Goal: Task Accomplishment & Management: Use online tool/utility

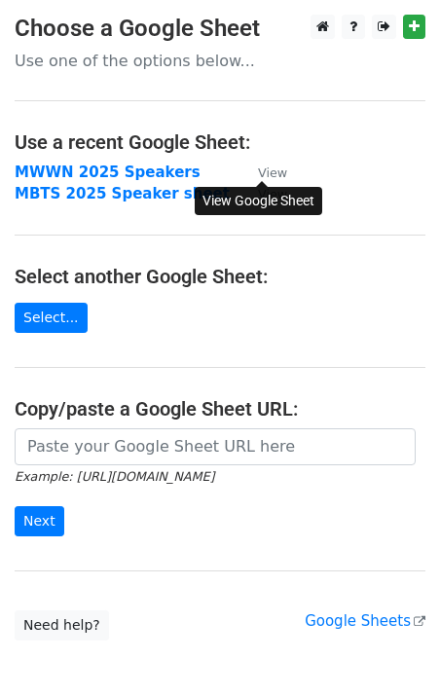
click at [275, 172] on small "View" at bounding box center [272, 172] width 29 height 15
click at [121, 173] on strong "MWWN 2025 Speakers" at bounding box center [108, 173] width 186 height 18
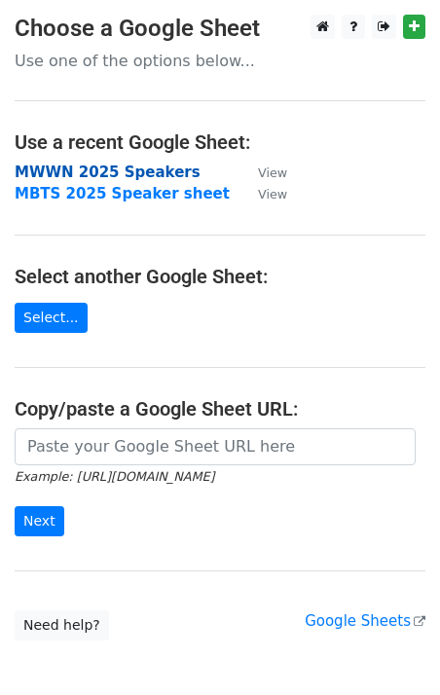
scroll to position [2, 0]
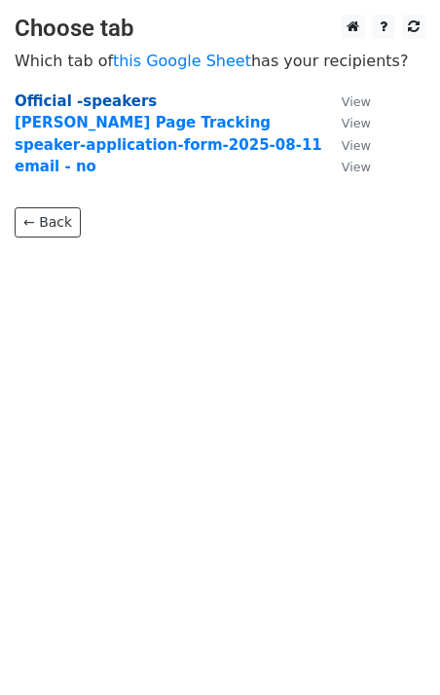
click at [123, 103] on strong "Official -speakers" at bounding box center [86, 101] width 142 height 18
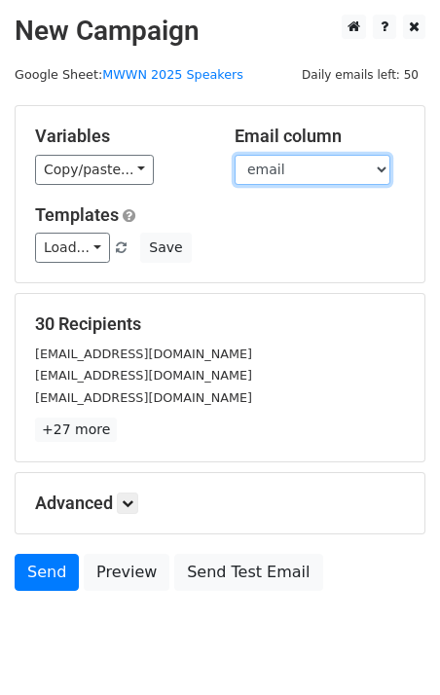
click at [359, 169] on select "Silver Sponsor Bronze sponsor Sponsorpanel Day livepanel [PERSON_NAME] email to…" at bounding box center [313, 170] width 156 height 30
click at [235, 155] on select "Silver Sponsor Bronze sponsor Sponsorpanel Day livepanel [PERSON_NAME] email to…" at bounding box center [313, 170] width 156 height 30
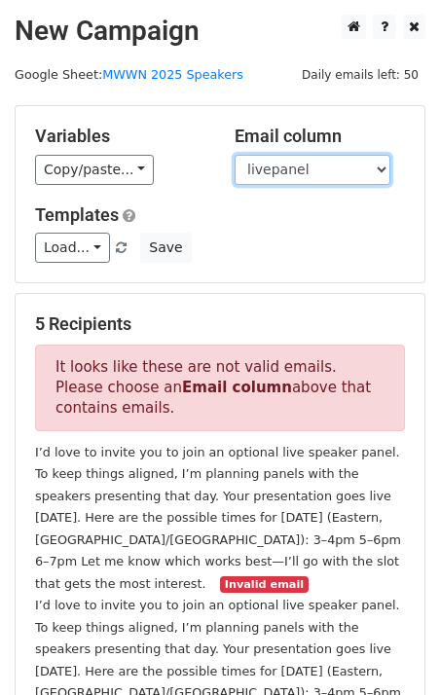
click at [342, 162] on select "Silver Sponsor Bronze sponsor Sponsorpanel Day livepanel [PERSON_NAME] email to…" at bounding box center [313, 170] width 156 height 30
click at [235, 155] on select "Silver Sponsor Bronze sponsor Sponsorpanel Day livepanel [PERSON_NAME] email to…" at bounding box center [313, 170] width 156 height 30
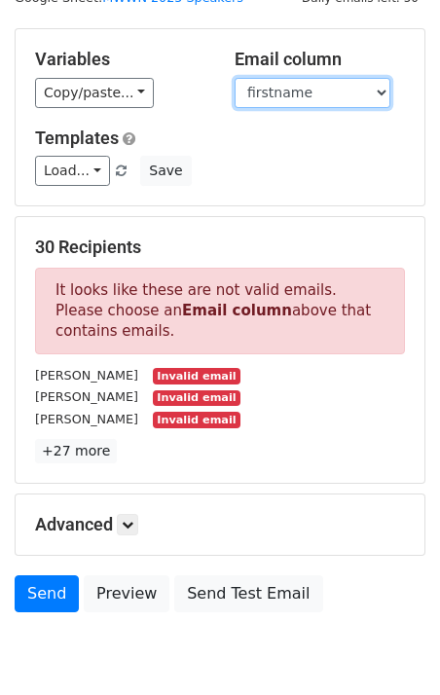
scroll to position [43, 0]
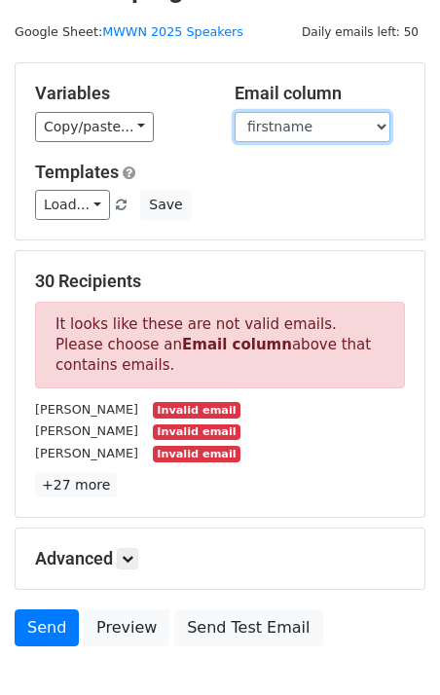
click at [347, 126] on select "Silver Sponsor Bronze sponsor Sponsorpanel Day livepanel [PERSON_NAME] email to…" at bounding box center [313, 127] width 156 height 30
select select "email"
click at [235, 112] on select "Silver Sponsor Bronze sponsor Sponsorpanel Day livepanel firstname lastname ema…" at bounding box center [313, 127] width 156 height 30
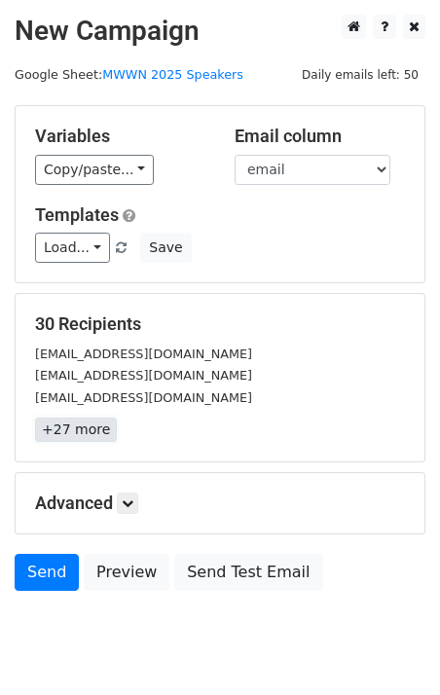
click at [68, 440] on link "+27 more" at bounding box center [76, 430] width 82 height 24
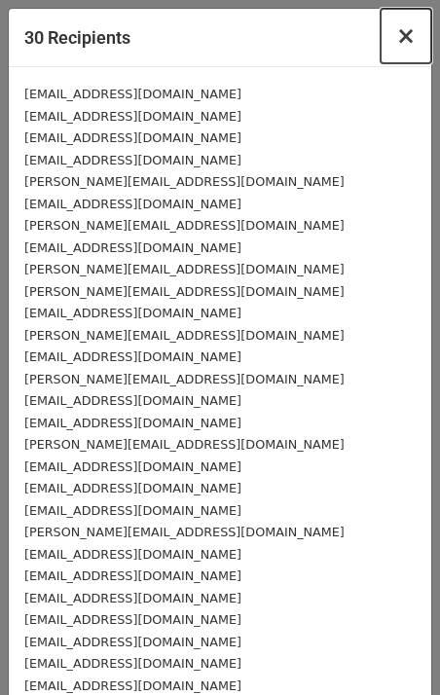
click at [406, 47] on span "×" at bounding box center [405, 35] width 19 height 27
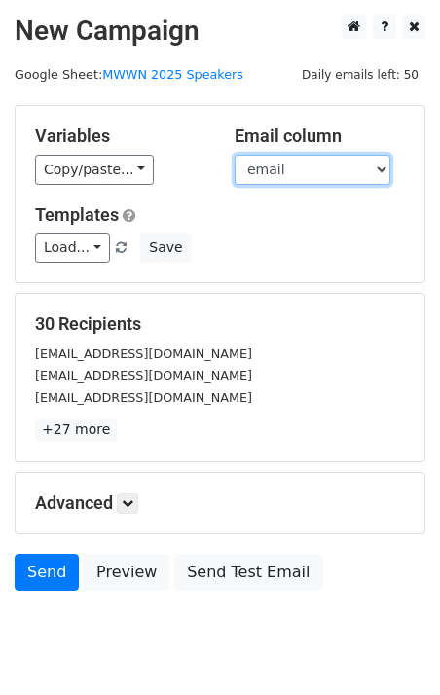
click at [316, 167] on select "Silver Sponsor Bronze sponsor Sponsorpanel Day livepanel firstname lastname ema…" at bounding box center [313, 170] width 156 height 30
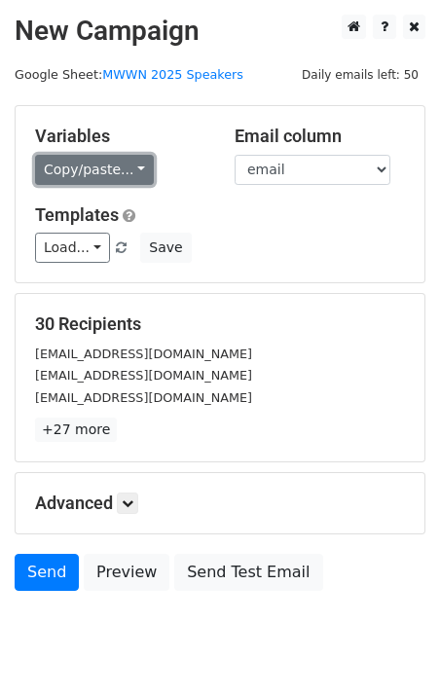
click at [135, 165] on link "Copy/paste..." at bounding box center [94, 170] width 119 height 30
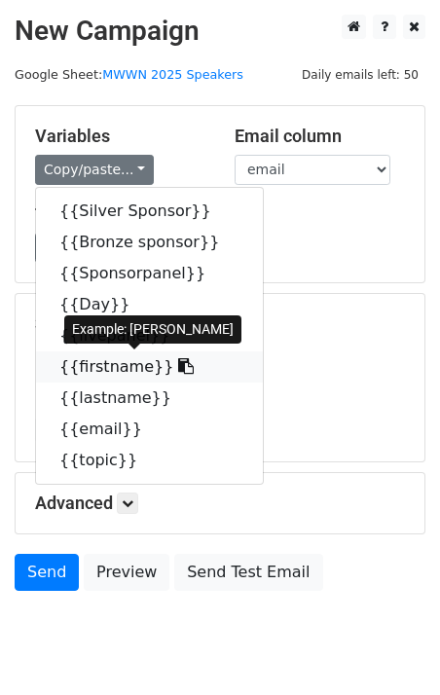
click at [178, 368] on icon at bounding box center [186, 366] width 16 height 16
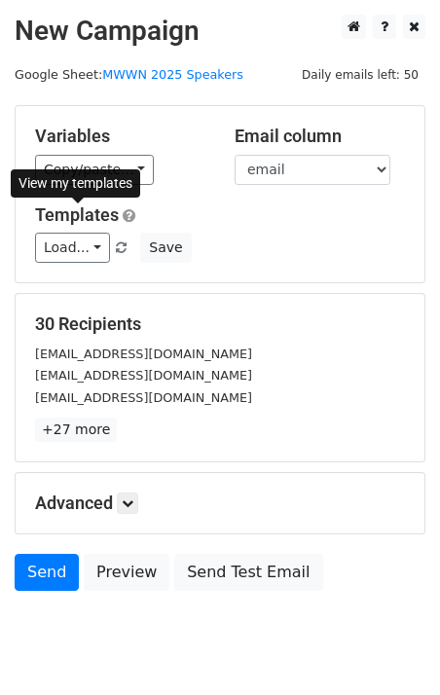
click at [120, 168] on div "View my templates" at bounding box center [75, 184] width 129 height 41
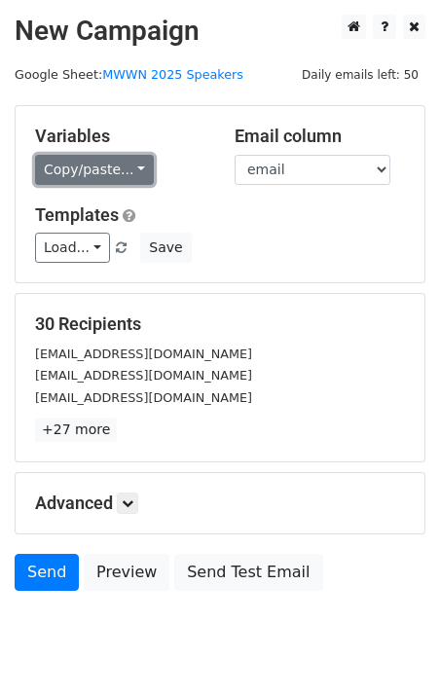
click at [127, 165] on link "Copy/paste..." at bounding box center [94, 170] width 119 height 30
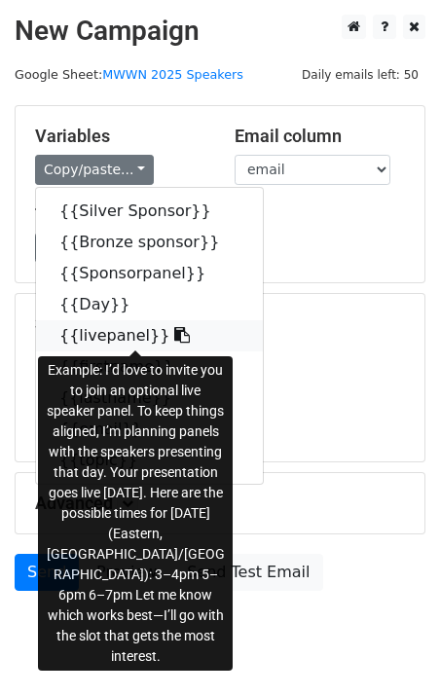
click at [174, 333] on icon at bounding box center [182, 335] width 16 height 16
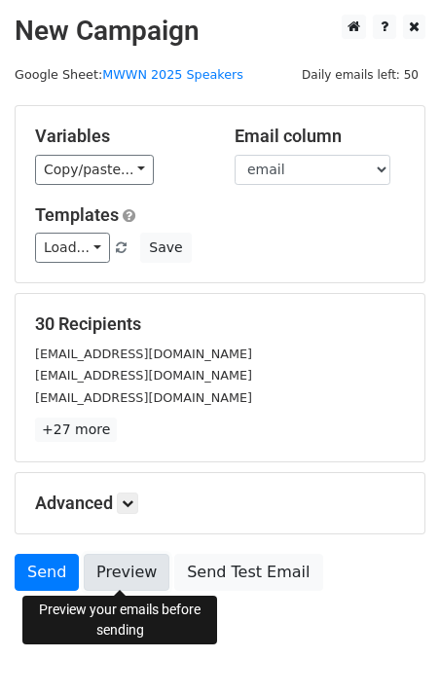
click at [141, 578] on link "Preview" at bounding box center [127, 572] width 86 height 37
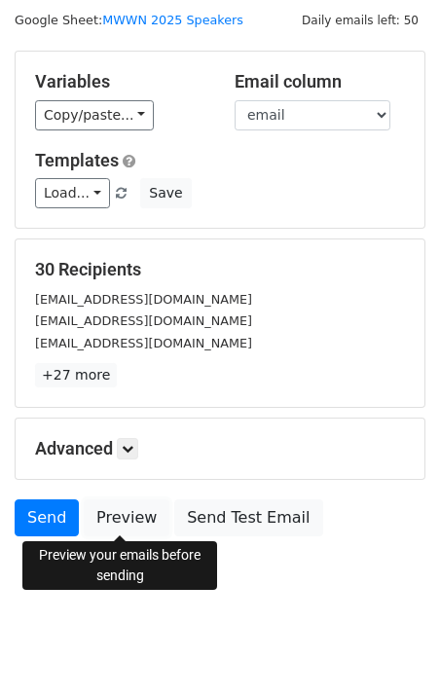
scroll to position [59, 0]
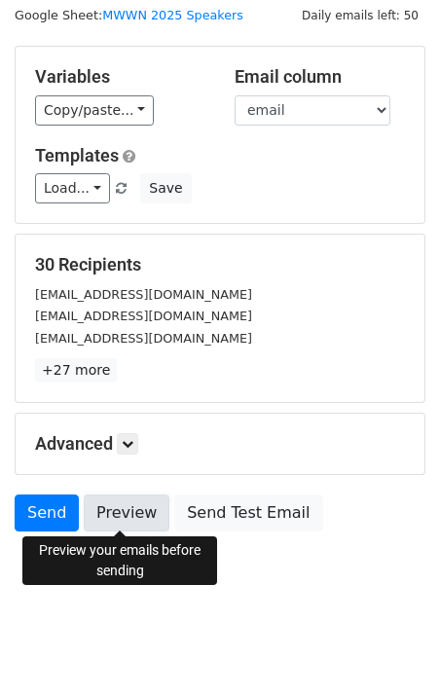
click at [127, 521] on link "Preview" at bounding box center [127, 513] width 86 height 37
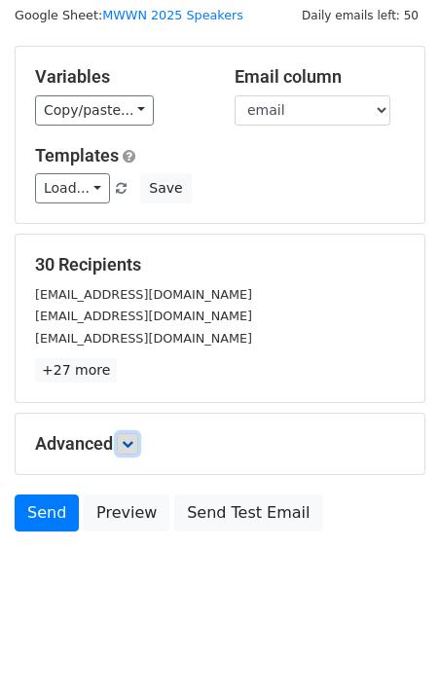
click at [133, 442] on icon at bounding box center [128, 444] width 12 height 12
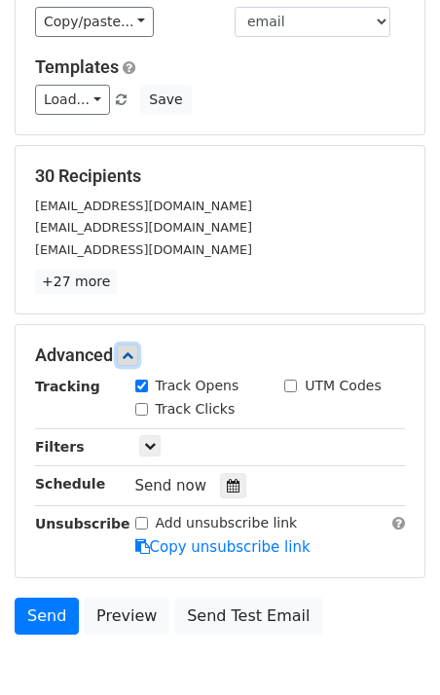
scroll to position [149, 0]
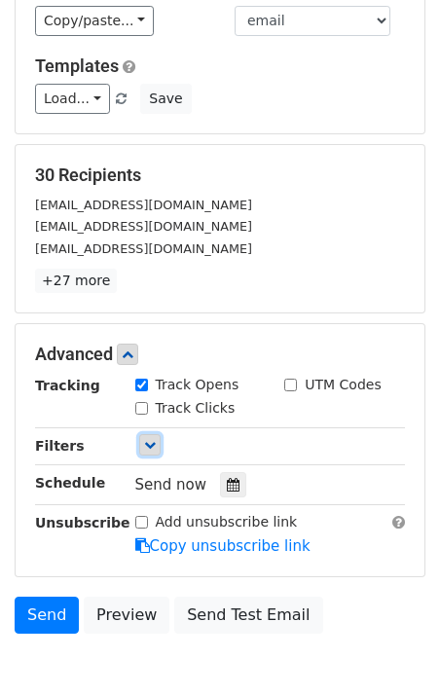
click at [147, 449] on icon at bounding box center [150, 445] width 12 height 12
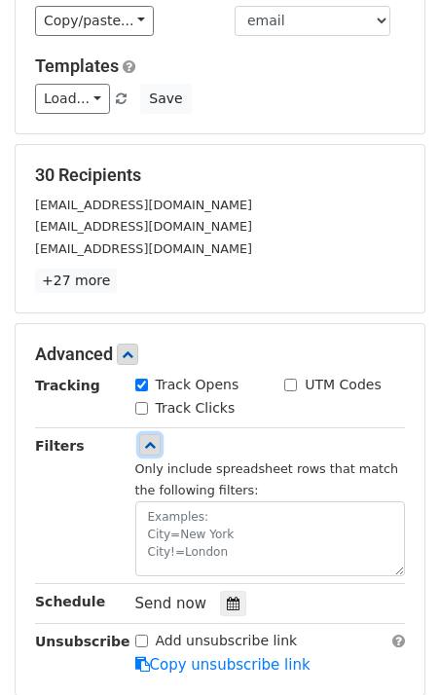
click at [147, 449] on icon at bounding box center [150, 445] width 12 height 12
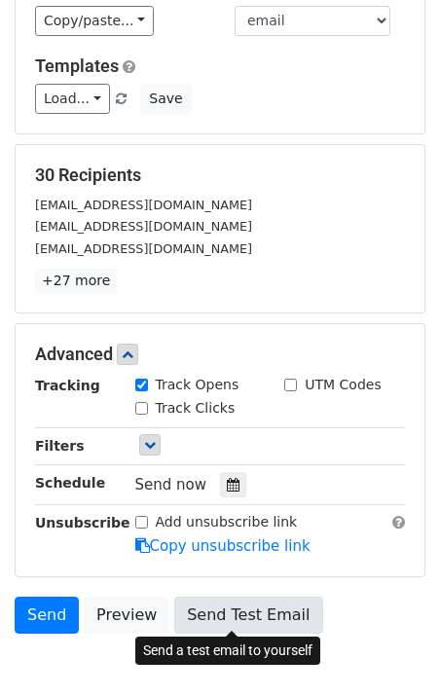
click at [231, 618] on link "Send Test Email" at bounding box center [248, 615] width 148 height 37
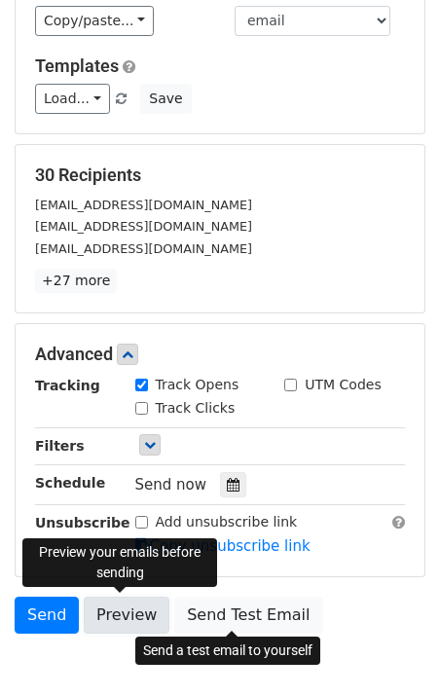
click at [129, 618] on link "Preview" at bounding box center [127, 615] width 86 height 37
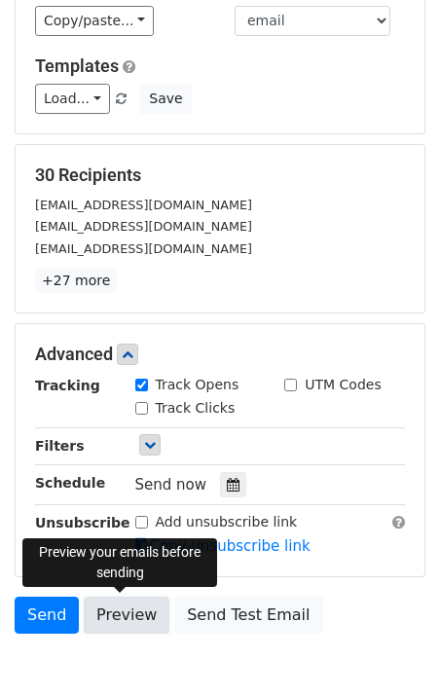
click at [145, 616] on link "Preview" at bounding box center [127, 615] width 86 height 37
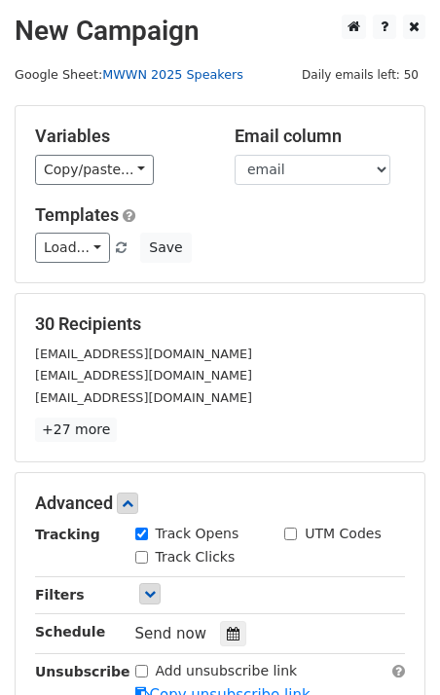
click at [214, 78] on link "MWWN 2025 Speakers" at bounding box center [172, 74] width 141 height 15
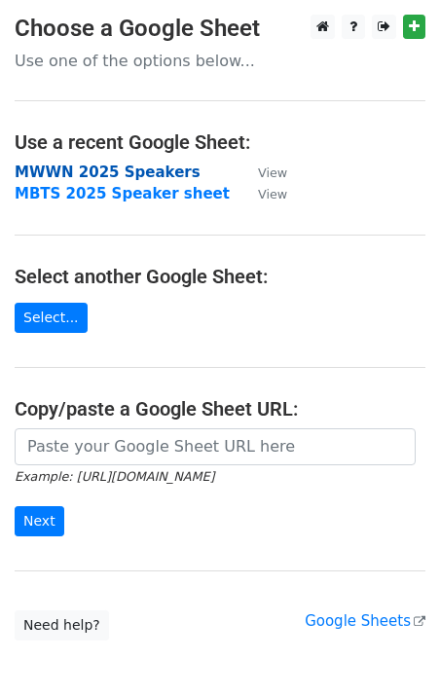
click at [138, 169] on strong "MWWN 2025 Speakers" at bounding box center [108, 173] width 186 height 18
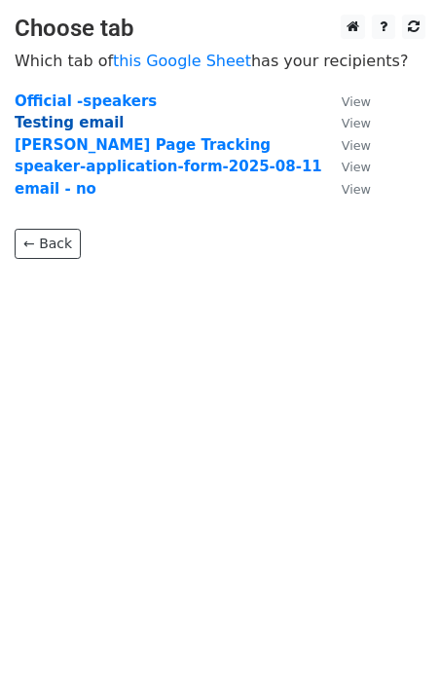
click at [59, 128] on strong "Testing email" at bounding box center [70, 123] width 110 height 18
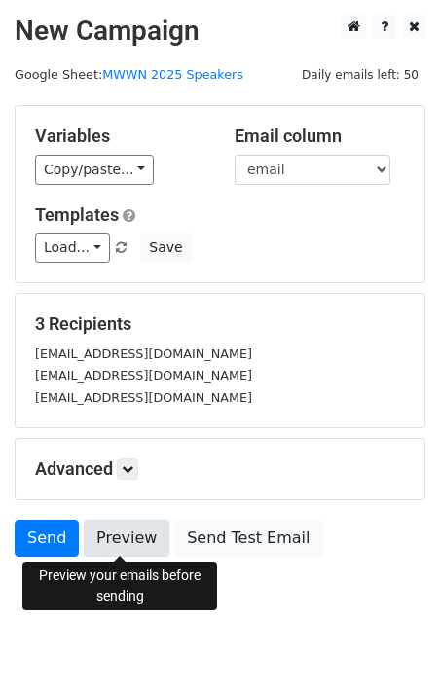
click at [134, 535] on link "Preview" at bounding box center [127, 538] width 86 height 37
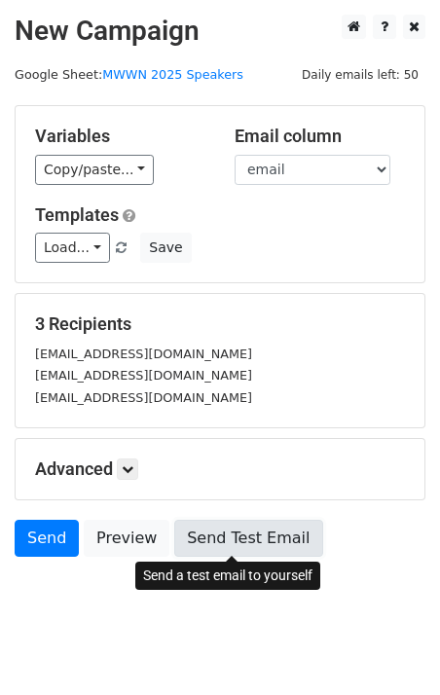
click at [250, 540] on link "Send Test Email" at bounding box center [248, 538] width 148 height 37
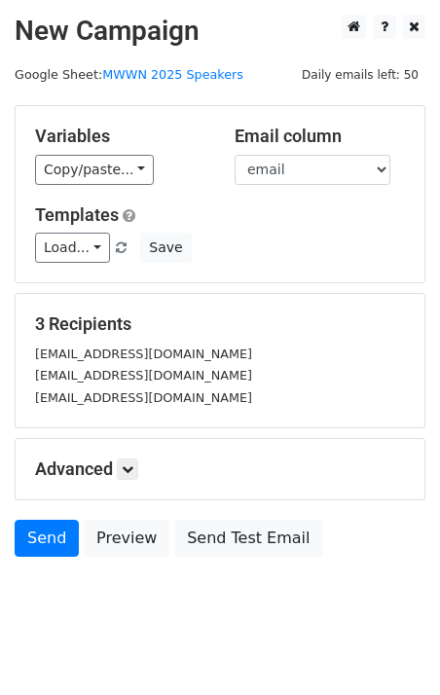
click at [228, 478] on h5 "Advanced" at bounding box center [220, 469] width 370 height 21
click at [47, 538] on link "Send" at bounding box center [47, 538] width 64 height 37
click at [52, 539] on link "Send" at bounding box center [47, 538] width 64 height 37
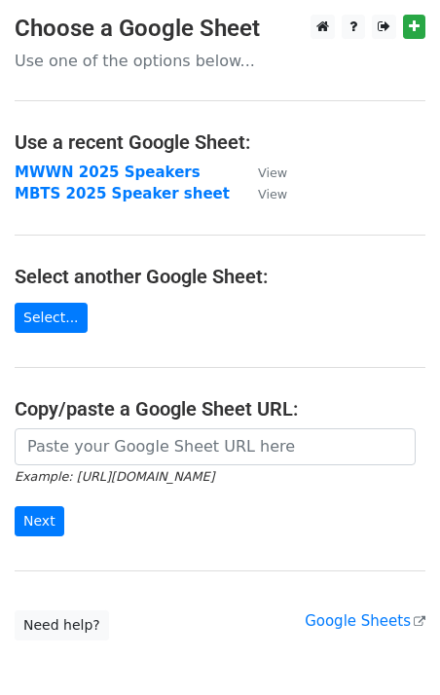
click at [222, 59] on p "Use one of the options below..." at bounding box center [220, 61] width 411 height 20
click at [154, 24] on h3 "Choose a Google Sheet" at bounding box center [220, 29] width 411 height 28
click at [64, 628] on link "Need help?" at bounding box center [62, 625] width 94 height 30
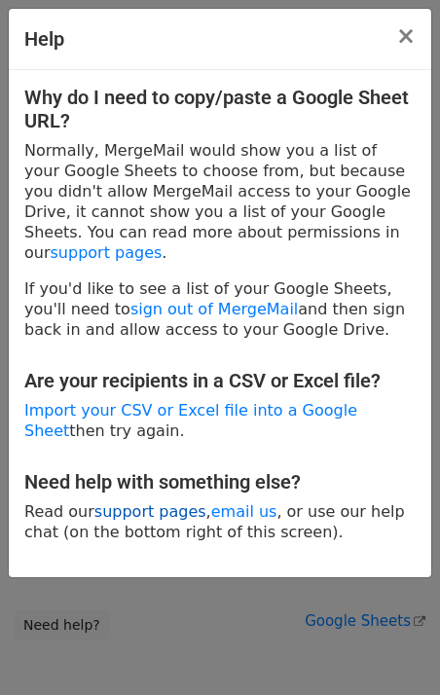
click at [164, 502] on link "support pages" at bounding box center [150, 511] width 112 height 18
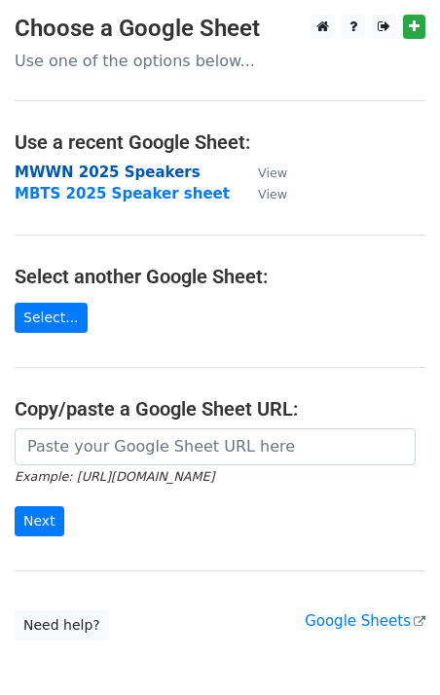
click at [148, 167] on strong "MWWN 2025 Speakers" at bounding box center [108, 173] width 186 height 18
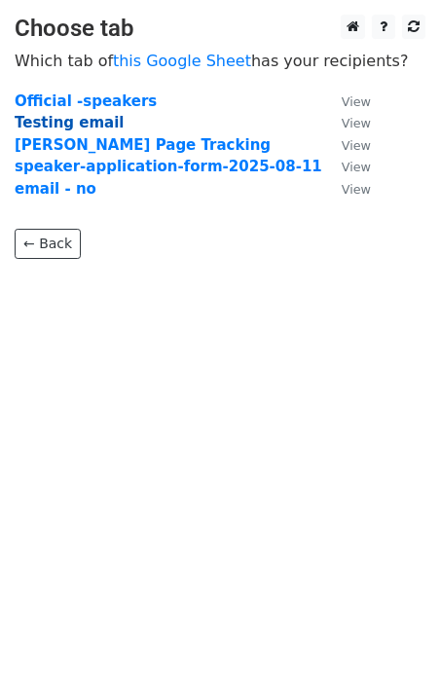
click at [74, 123] on strong "Testing email" at bounding box center [70, 123] width 110 height 18
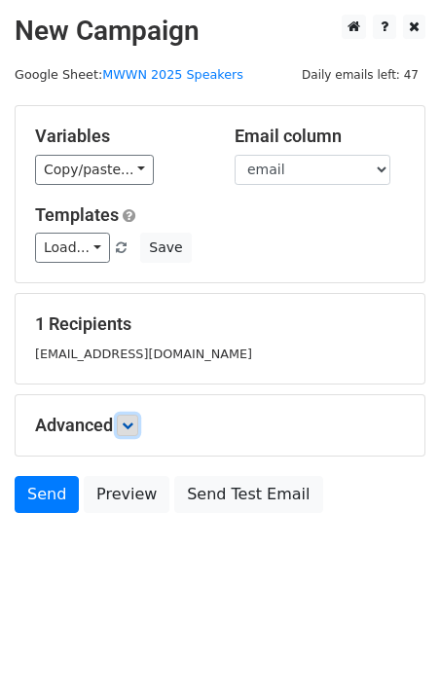
click at [133, 422] on icon at bounding box center [128, 426] width 12 height 12
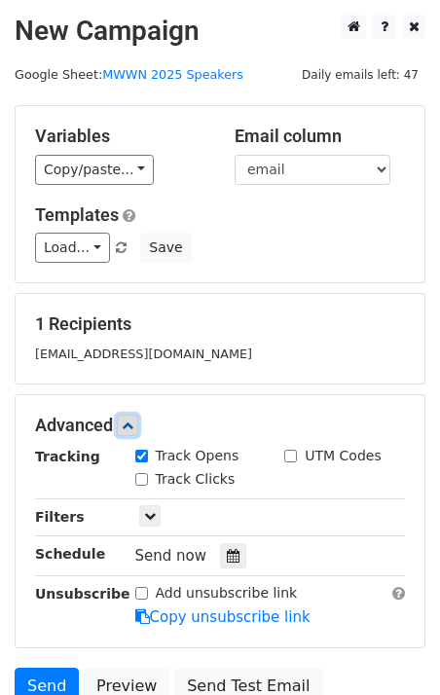
scroll to position [49, 0]
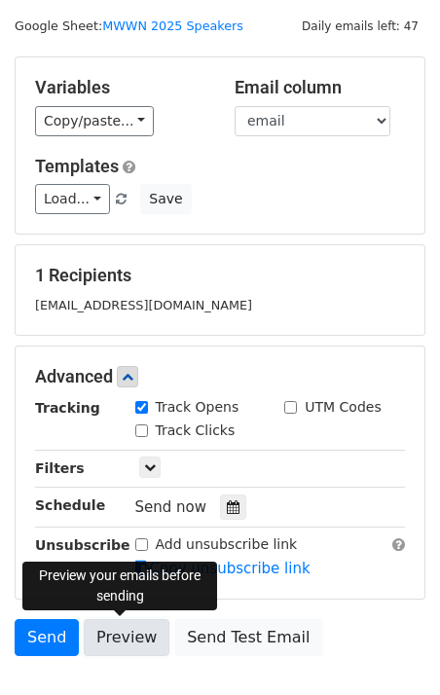
click at [128, 644] on link "Preview" at bounding box center [127, 637] width 86 height 37
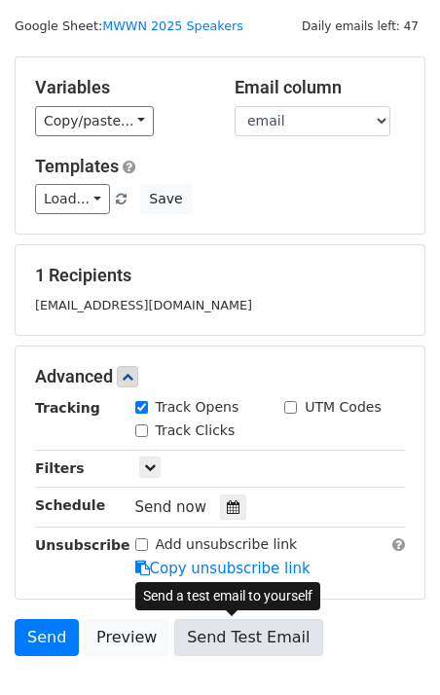
click at [203, 640] on link "Send Test Email" at bounding box center [248, 637] width 148 height 37
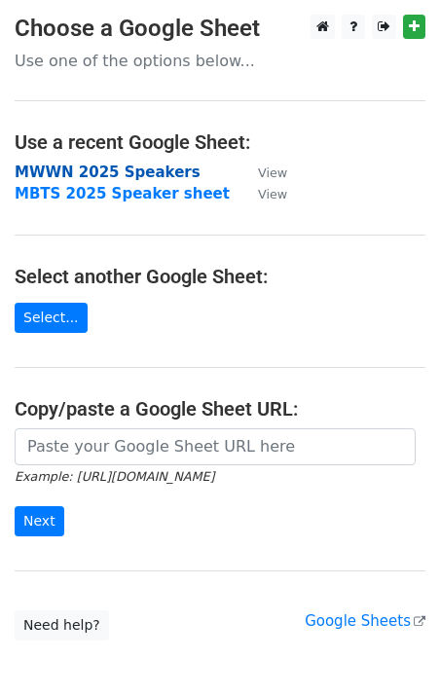
click at [118, 175] on strong "MWWN 2025 Speakers" at bounding box center [108, 173] width 186 height 18
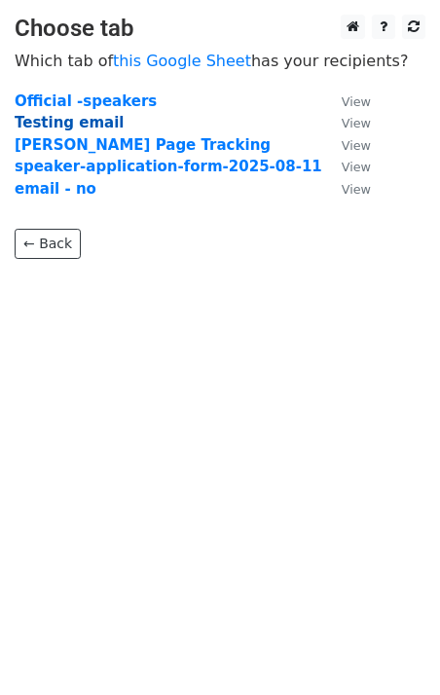
click at [79, 127] on strong "Testing email" at bounding box center [70, 123] width 110 height 18
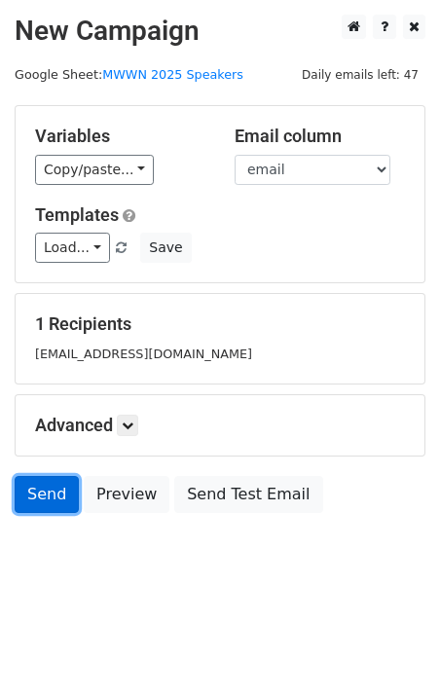
click at [52, 499] on link "Send" at bounding box center [47, 494] width 64 height 37
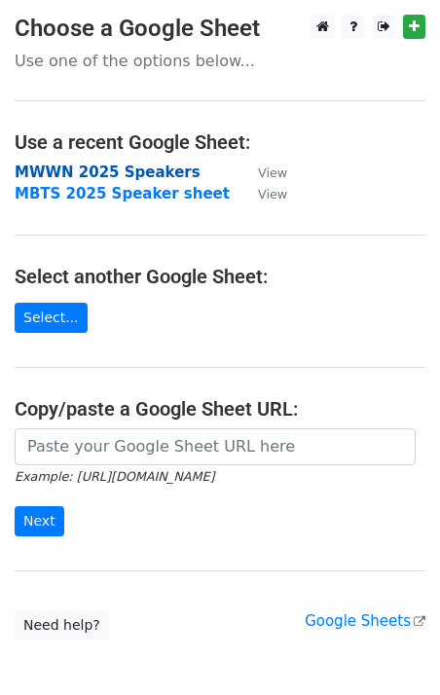
click at [162, 170] on strong "MWWN 2025 Speakers" at bounding box center [108, 173] width 186 height 18
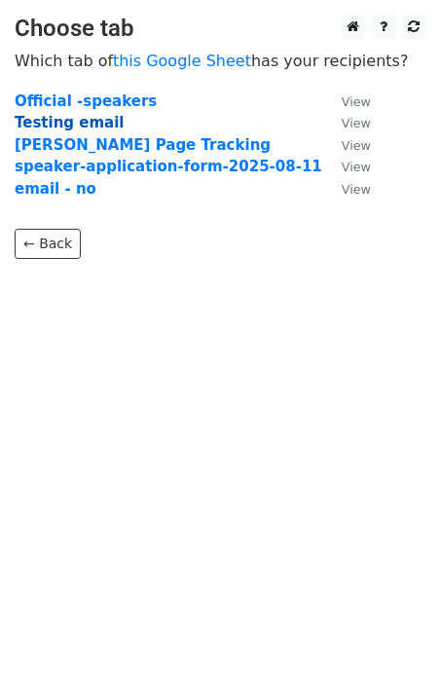
click at [77, 123] on strong "Testing email" at bounding box center [70, 123] width 110 height 18
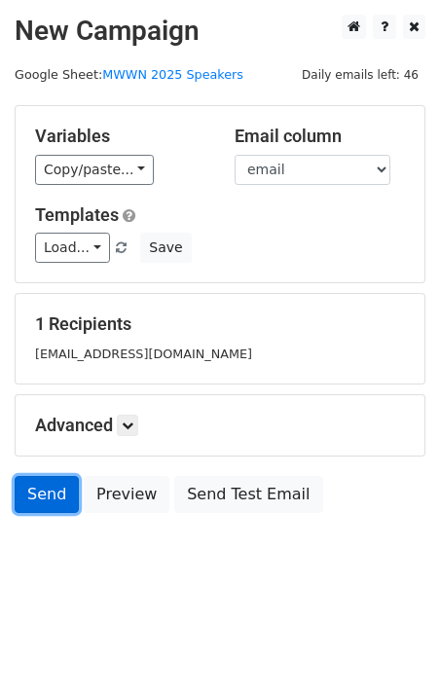
click at [50, 490] on link "Send" at bounding box center [47, 494] width 64 height 37
click at [310, 243] on div "Load... No templates saved Save" at bounding box center [219, 248] width 399 height 30
click at [41, 494] on link "Send" at bounding box center [47, 494] width 64 height 37
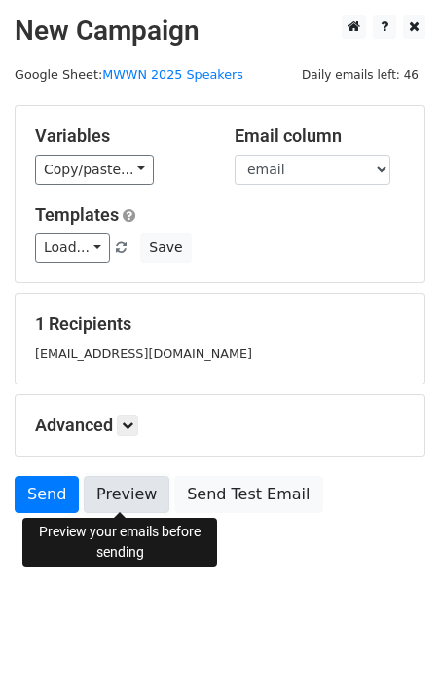
click at [136, 491] on link "Preview" at bounding box center [127, 494] width 86 height 37
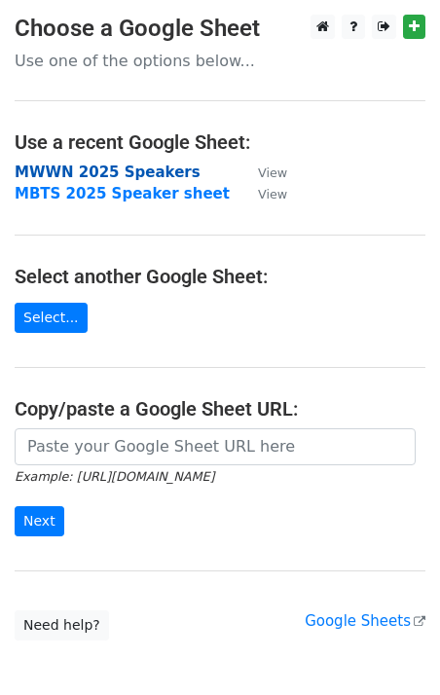
click at [170, 173] on strong "MWWN 2025 Speakers" at bounding box center [108, 173] width 186 height 18
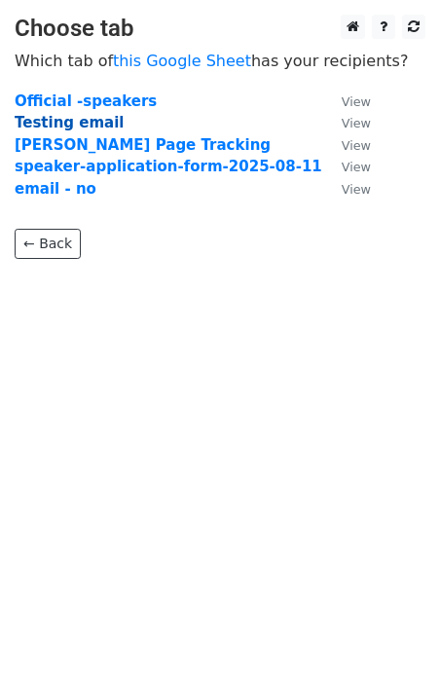
click at [43, 121] on strong "Testing email" at bounding box center [70, 123] width 110 height 18
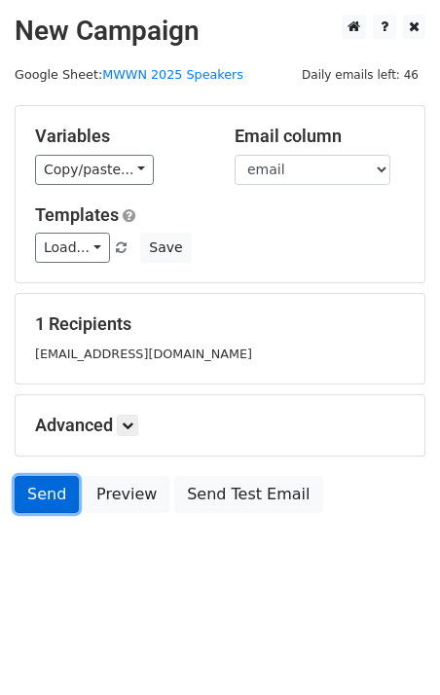
click at [49, 491] on link "Send" at bounding box center [47, 494] width 64 height 37
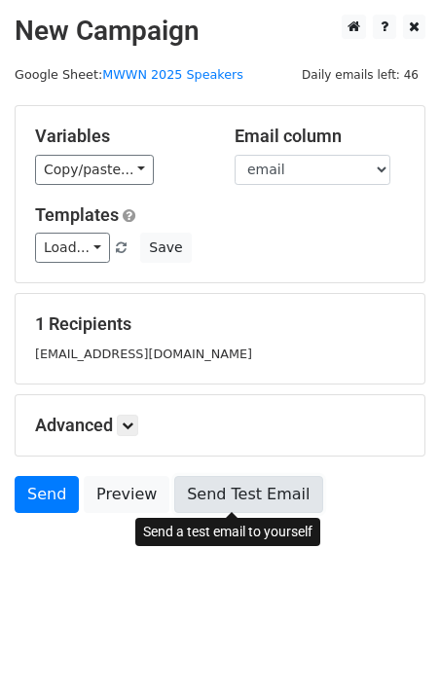
click at [272, 495] on link "Send Test Email" at bounding box center [248, 494] width 148 height 37
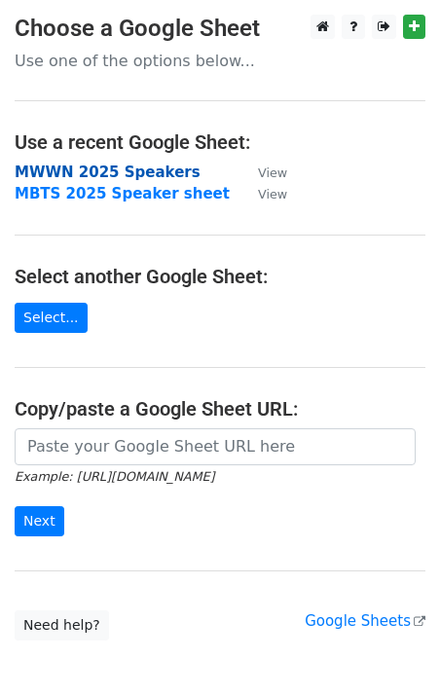
click at [142, 173] on strong "MWWN 2025 Speakers" at bounding box center [108, 173] width 186 height 18
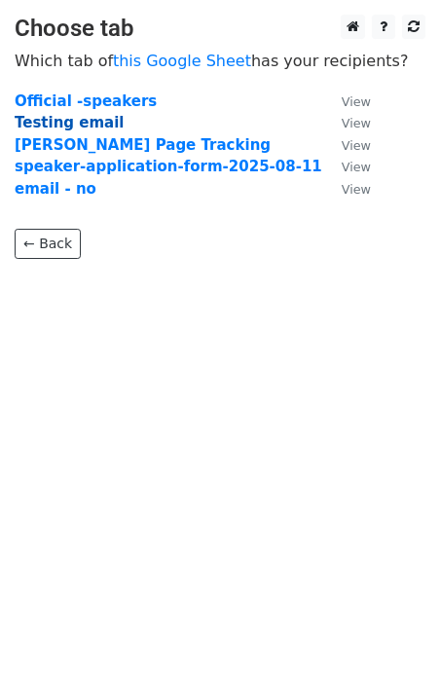
click at [74, 126] on strong "Testing email" at bounding box center [70, 123] width 110 height 18
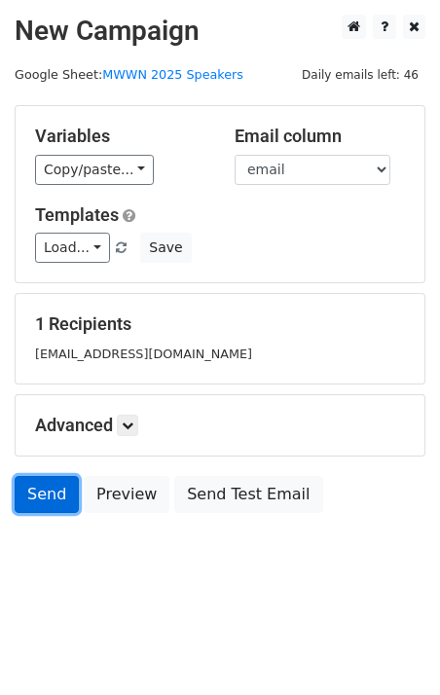
click at [49, 495] on link "Send" at bounding box center [47, 494] width 64 height 37
